Goal: Information Seeking & Learning: Learn about a topic

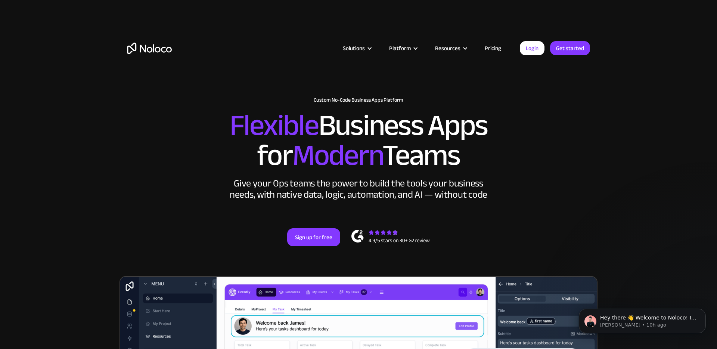
drag, startPoint x: 592, startPoint y: 180, endPoint x: 555, endPoint y: 182, distance: 36.6
click at [592, 180] on div "New: Connect Noloco to Stripe Custom No-Code Business Apps Platform Flexible Bu…" at bounding box center [358, 172] width 478 height 194
click at [491, 47] on link "Pricing" at bounding box center [492, 48] width 35 height 10
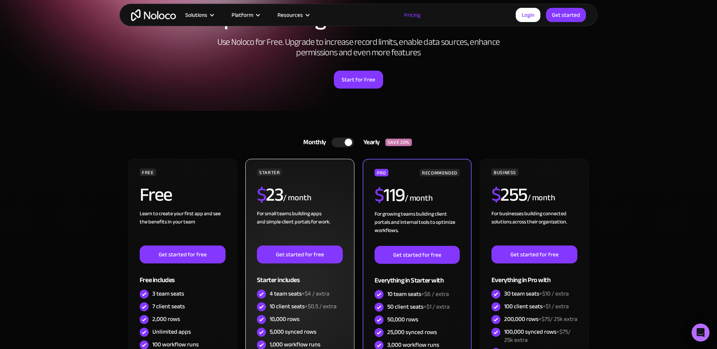
scroll to position [80, 0]
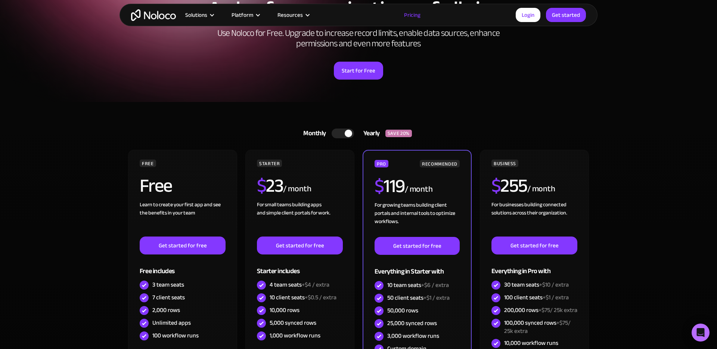
click at [339, 138] on div at bounding box center [343, 133] width 22 height 10
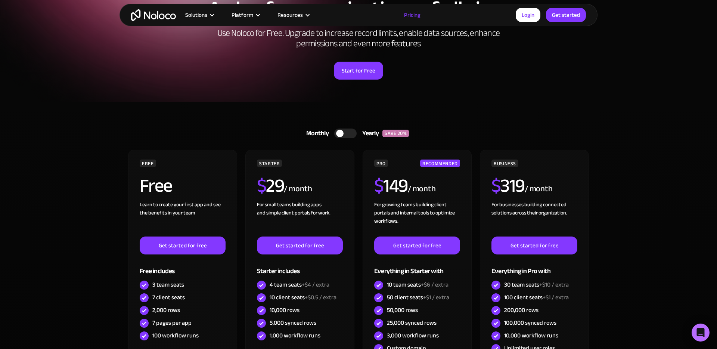
click at [346, 136] on div at bounding box center [345, 133] width 22 height 10
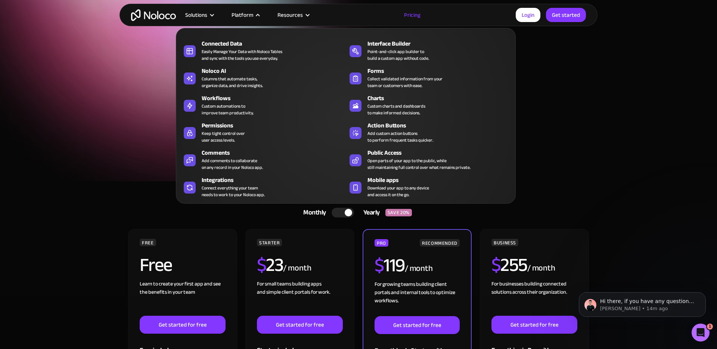
scroll to position [0, 0]
